Goal: Navigation & Orientation: Find specific page/section

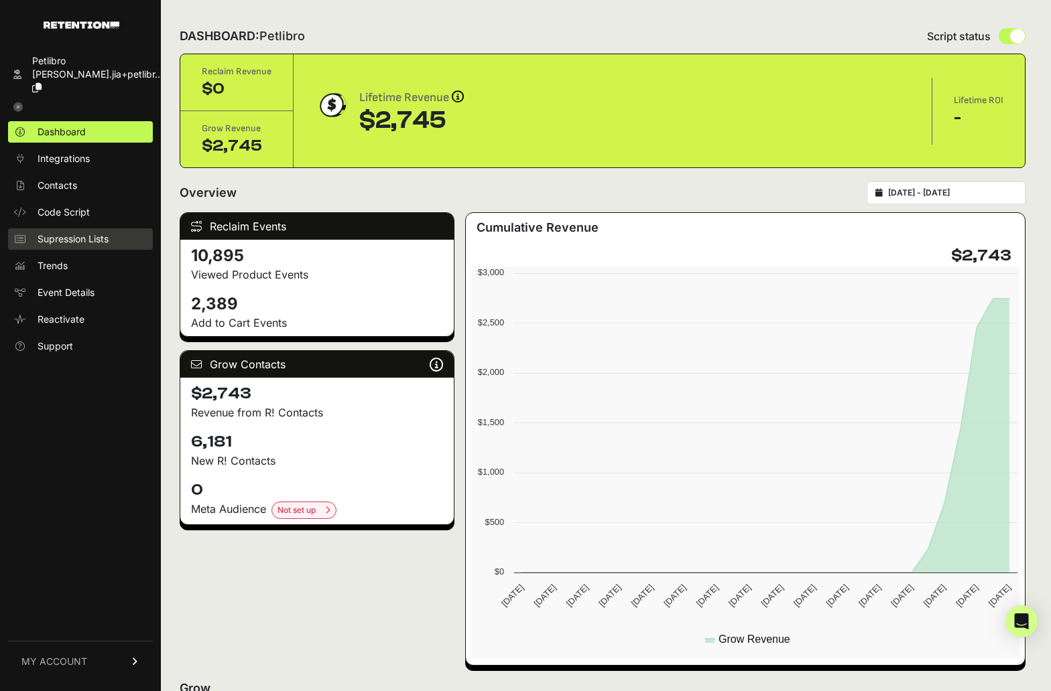
click at [109, 232] on span "Supression Lists" at bounding box center [73, 238] width 71 height 13
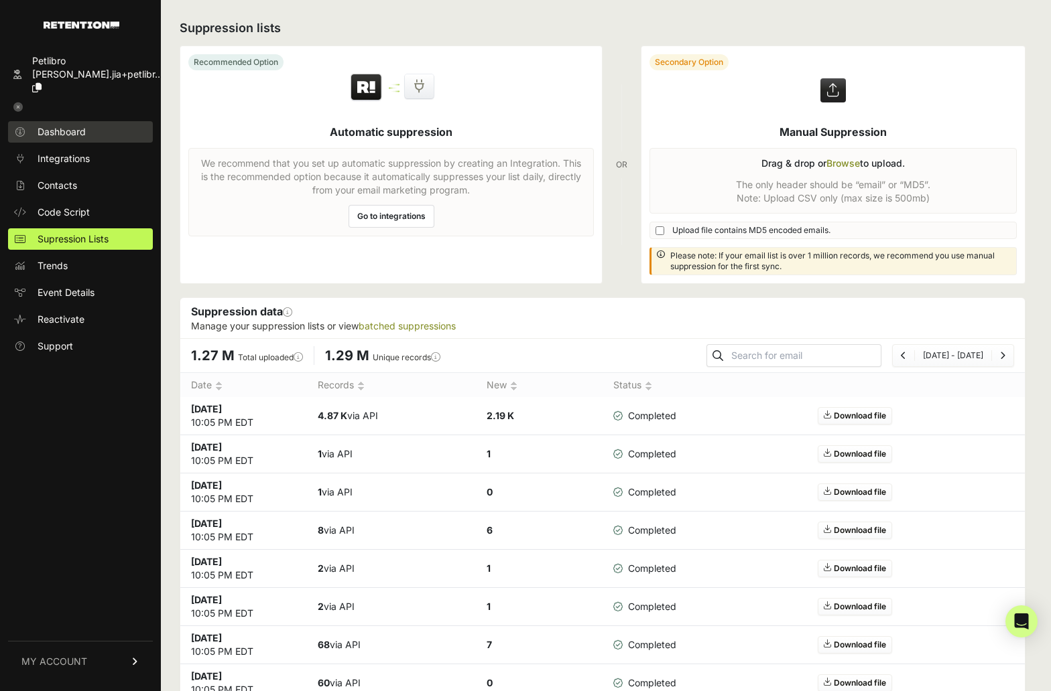
click at [94, 129] on link "Dashboard" at bounding box center [80, 131] width 145 height 21
